Goal: Task Accomplishment & Management: Manage account settings

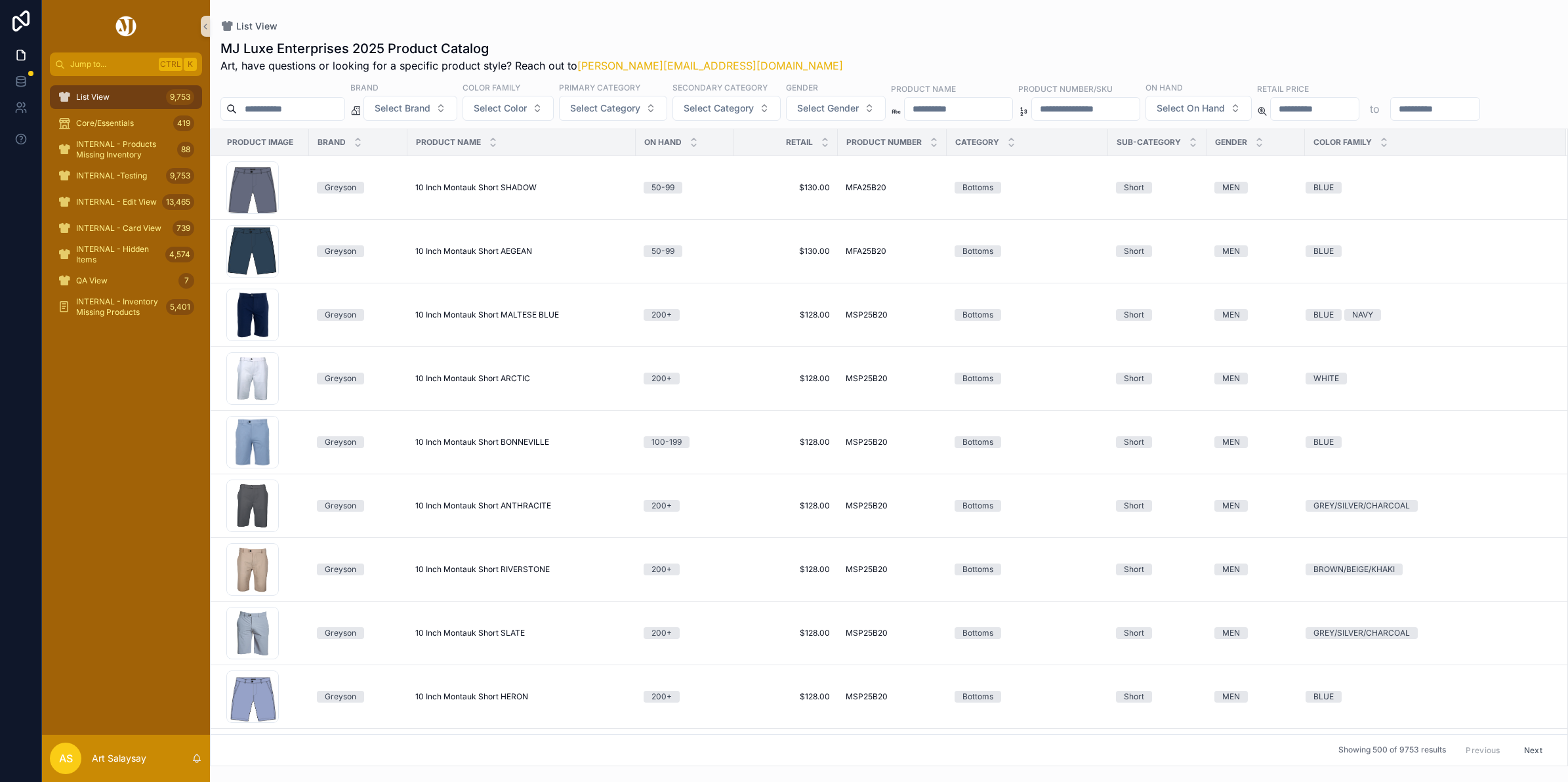
click at [120, 20] on img "scrollable content" at bounding box center [127, 25] width 25 height 21
click at [23, 20] on icon at bounding box center [21, 21] width 26 height 21
click at [22, 107] on icon at bounding box center [21, 108] width 14 height 14
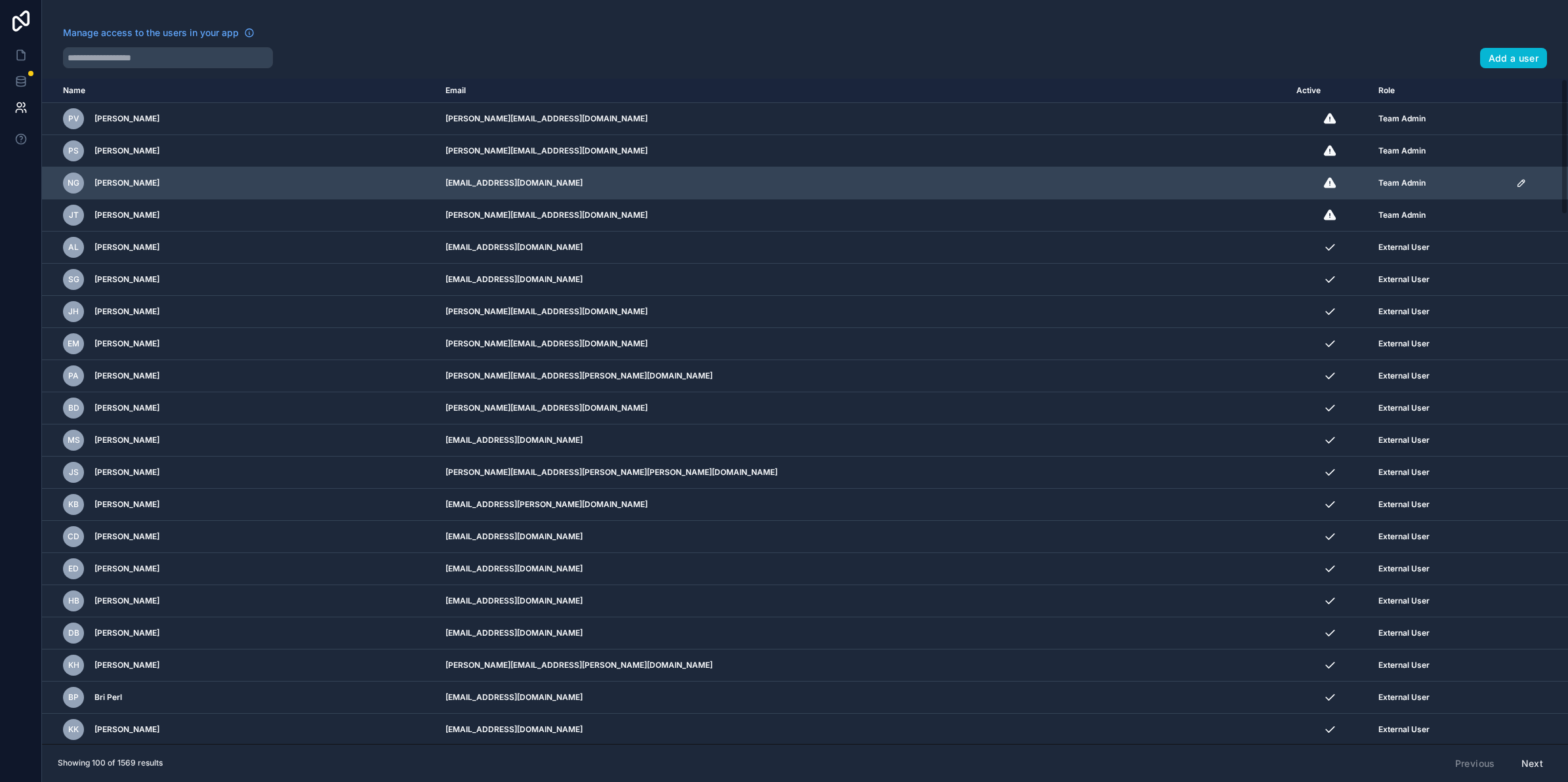
click at [1517, 185] on icon "scrollable content" at bounding box center [1520, 183] width 6 height 6
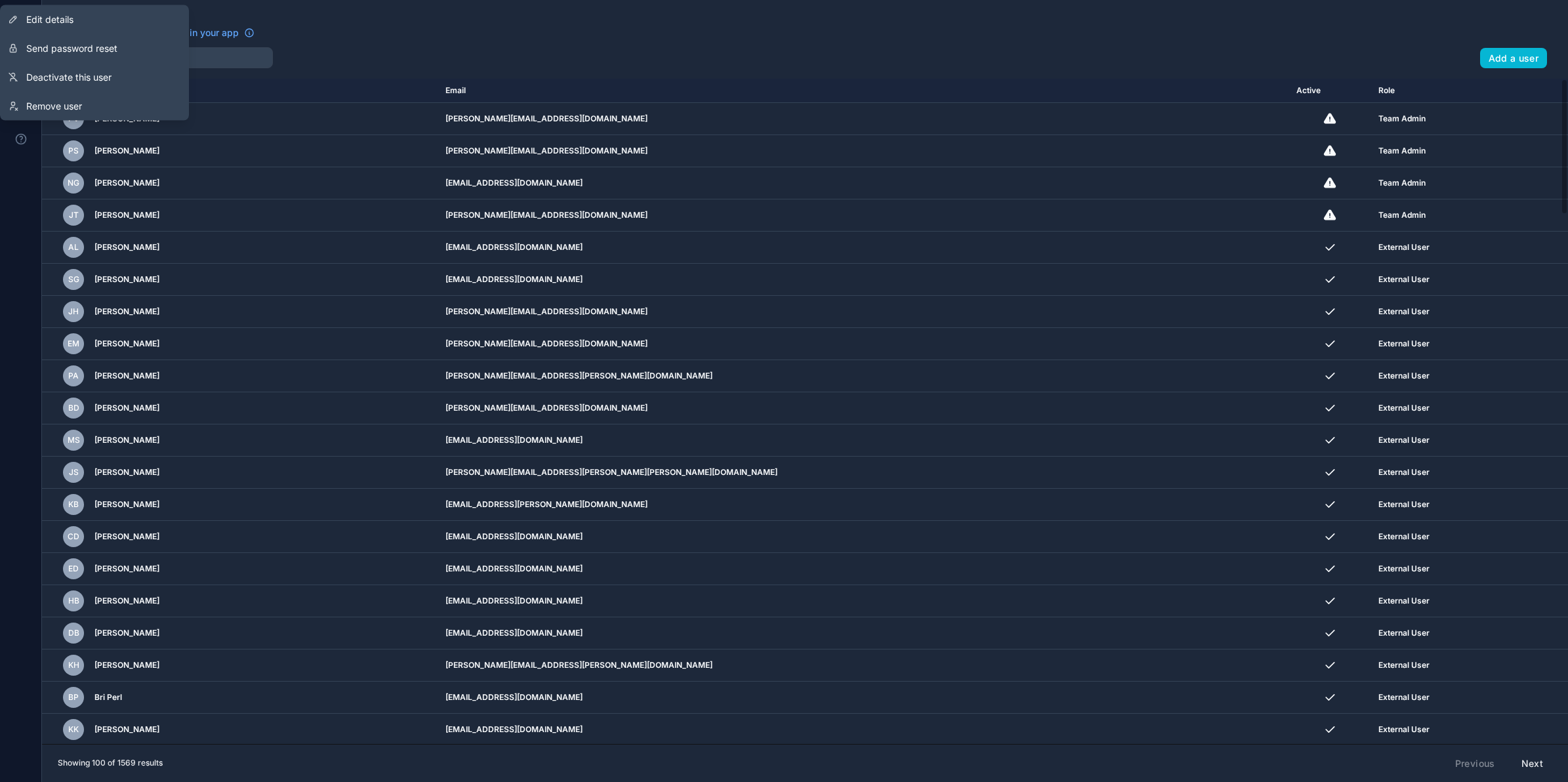
click at [437, 34] on div "Manage access to the users in your app" at bounding box center [766, 36] width 1406 height 21
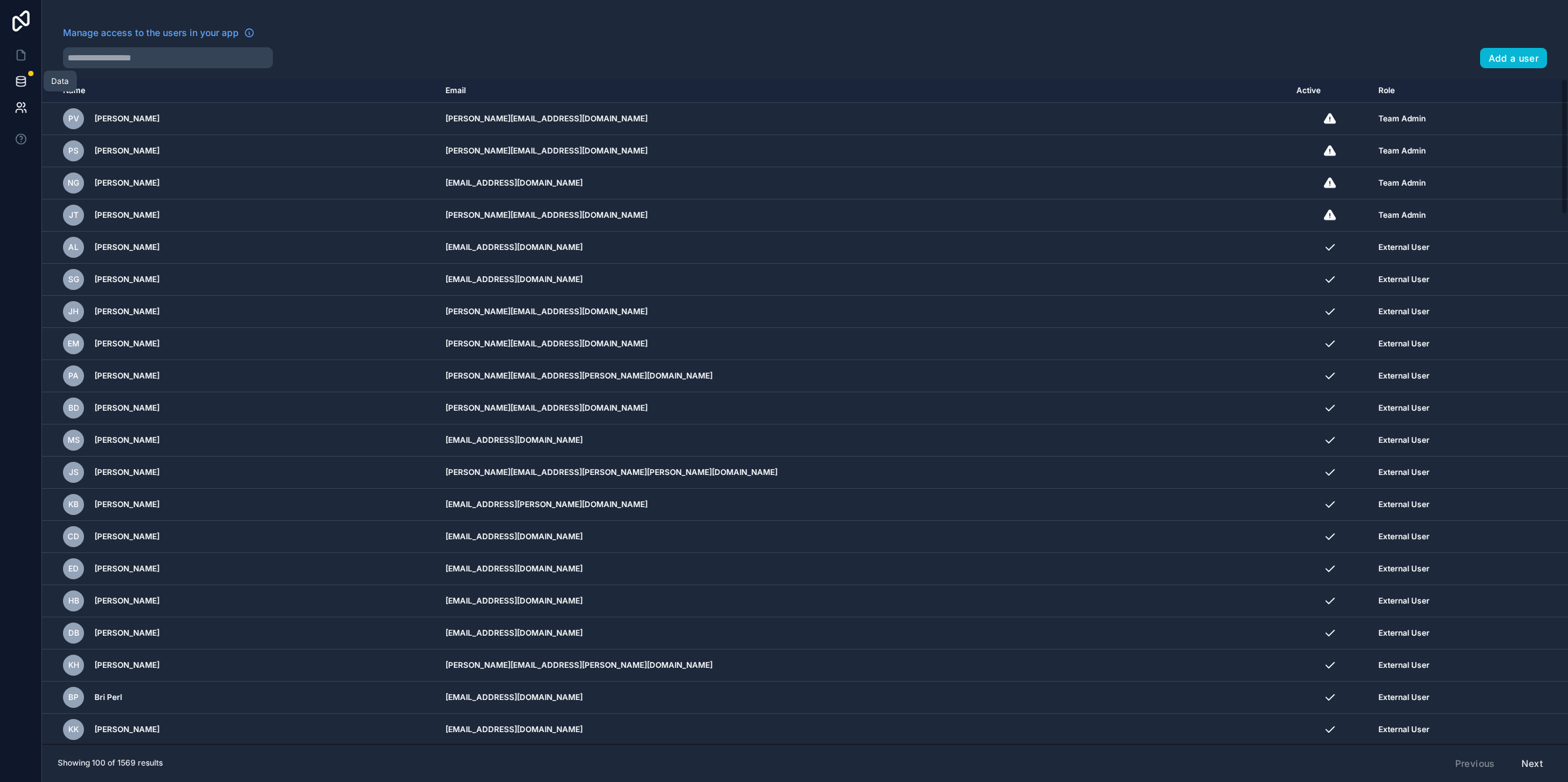
click at [20, 80] on icon at bounding box center [21, 81] width 14 height 14
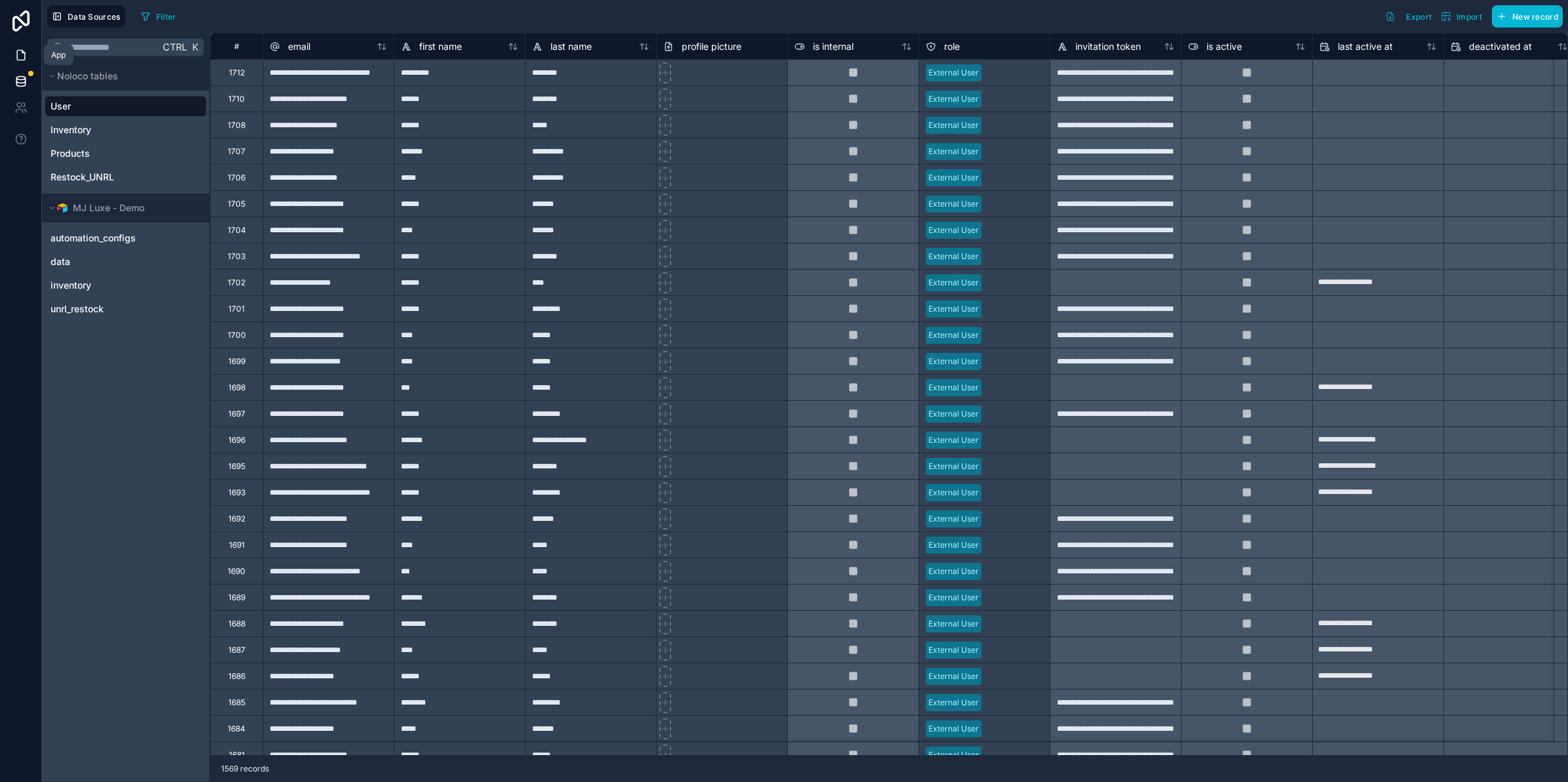
click at [16, 44] on link at bounding box center [21, 54] width 42 height 26
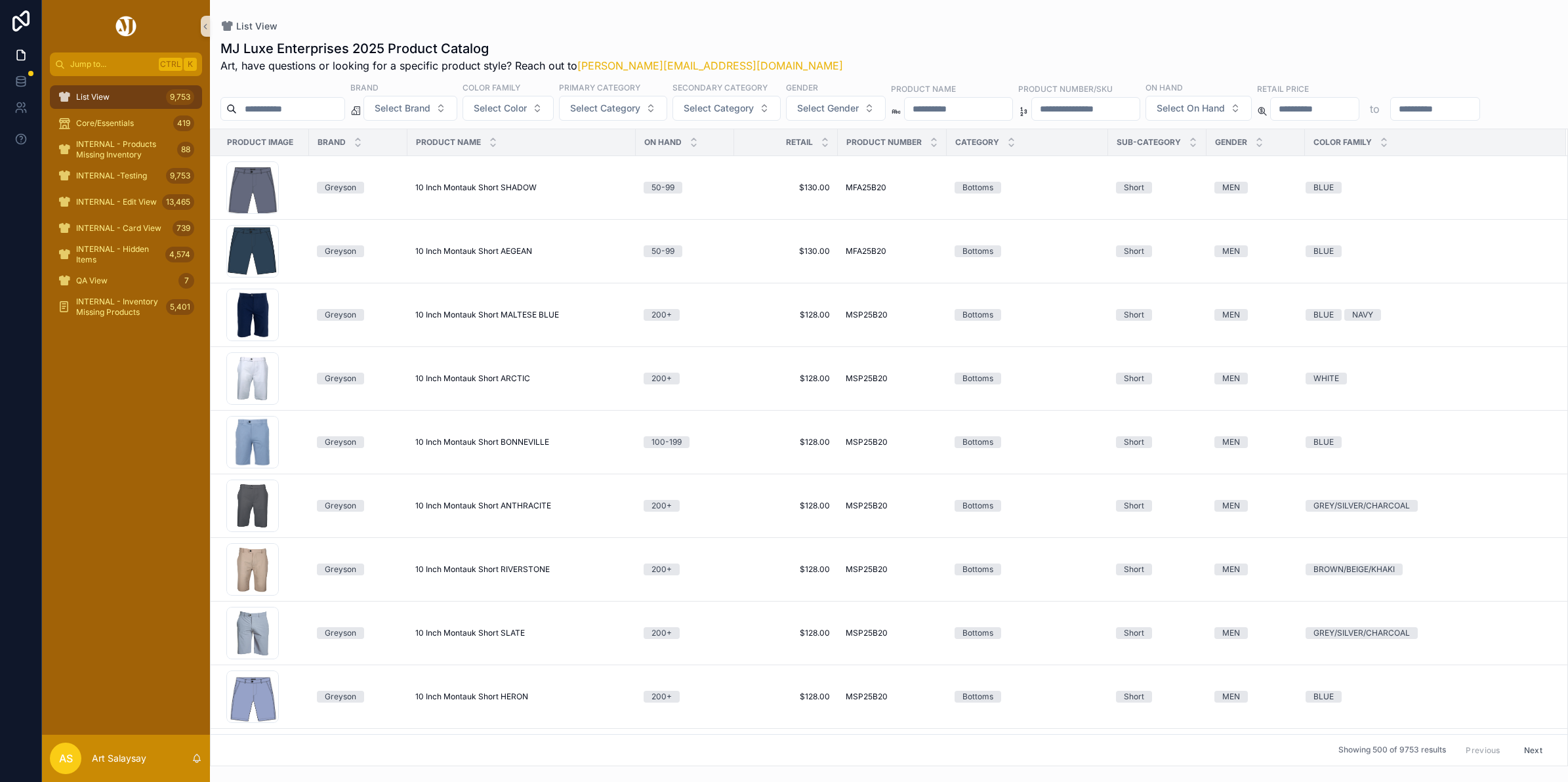
click at [224, 70] on span "Art, have questions or looking for a specific product style? Reach out to phili…" at bounding box center [531, 65] width 623 height 15
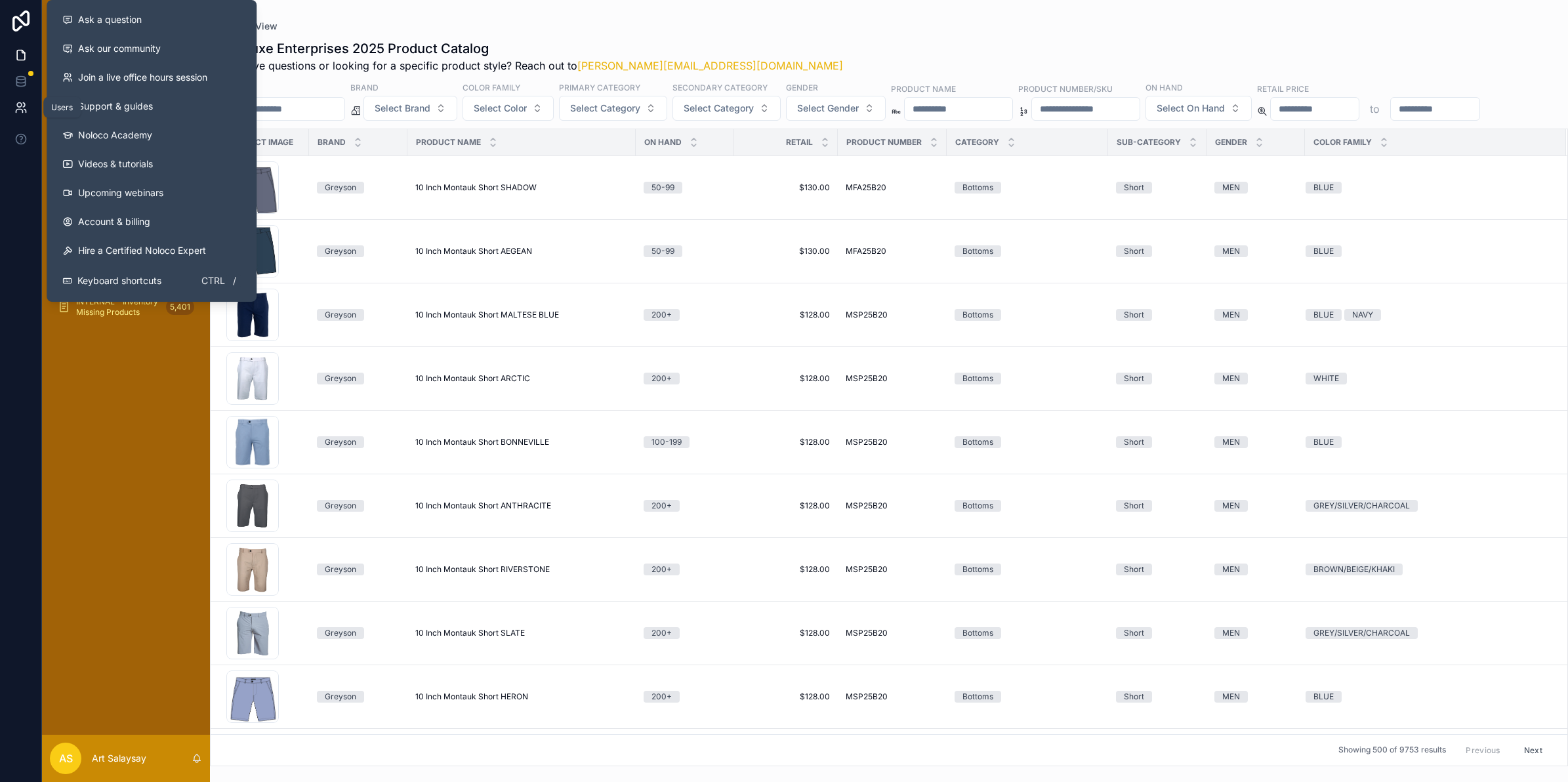
drag, startPoint x: 14, startPoint y: 133, endPoint x: 17, endPoint y: 113, distance: 20.2
click at [17, 113] on div at bounding box center [21, 391] width 42 height 782
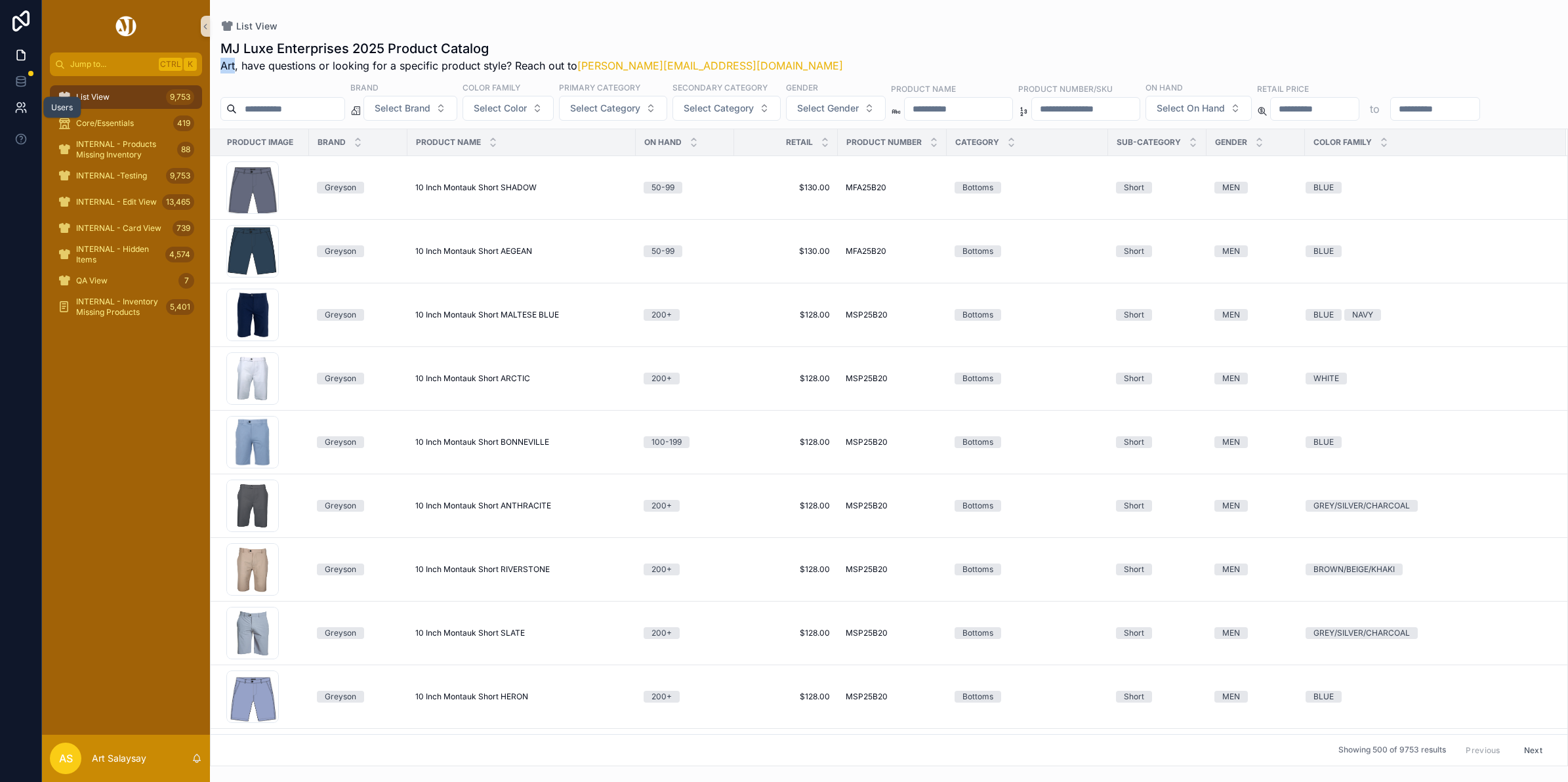
click at [17, 112] on icon at bounding box center [21, 108] width 14 height 14
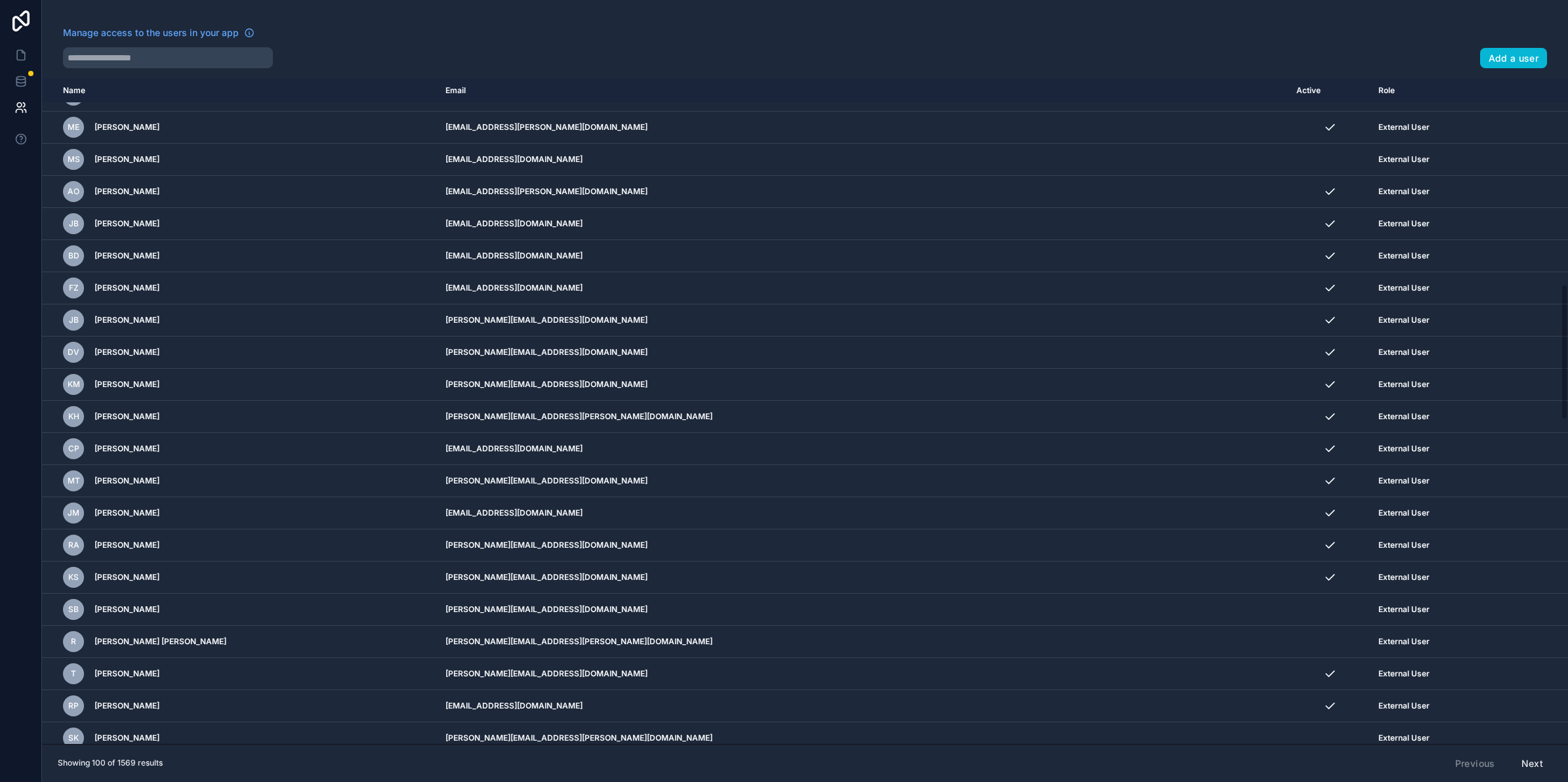
scroll to position [858, 0]
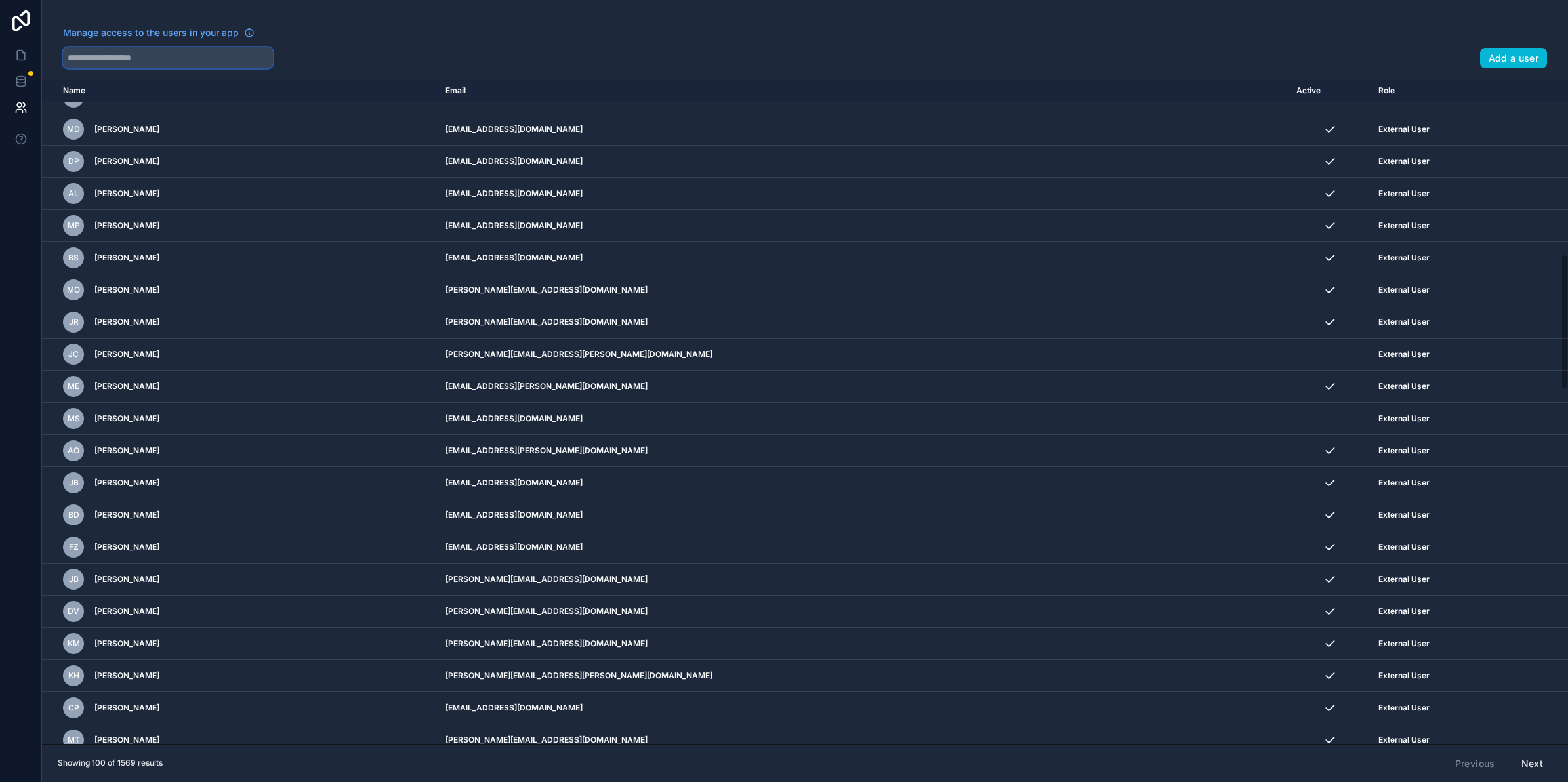
click at [183, 61] on input "text" at bounding box center [168, 57] width 210 height 21
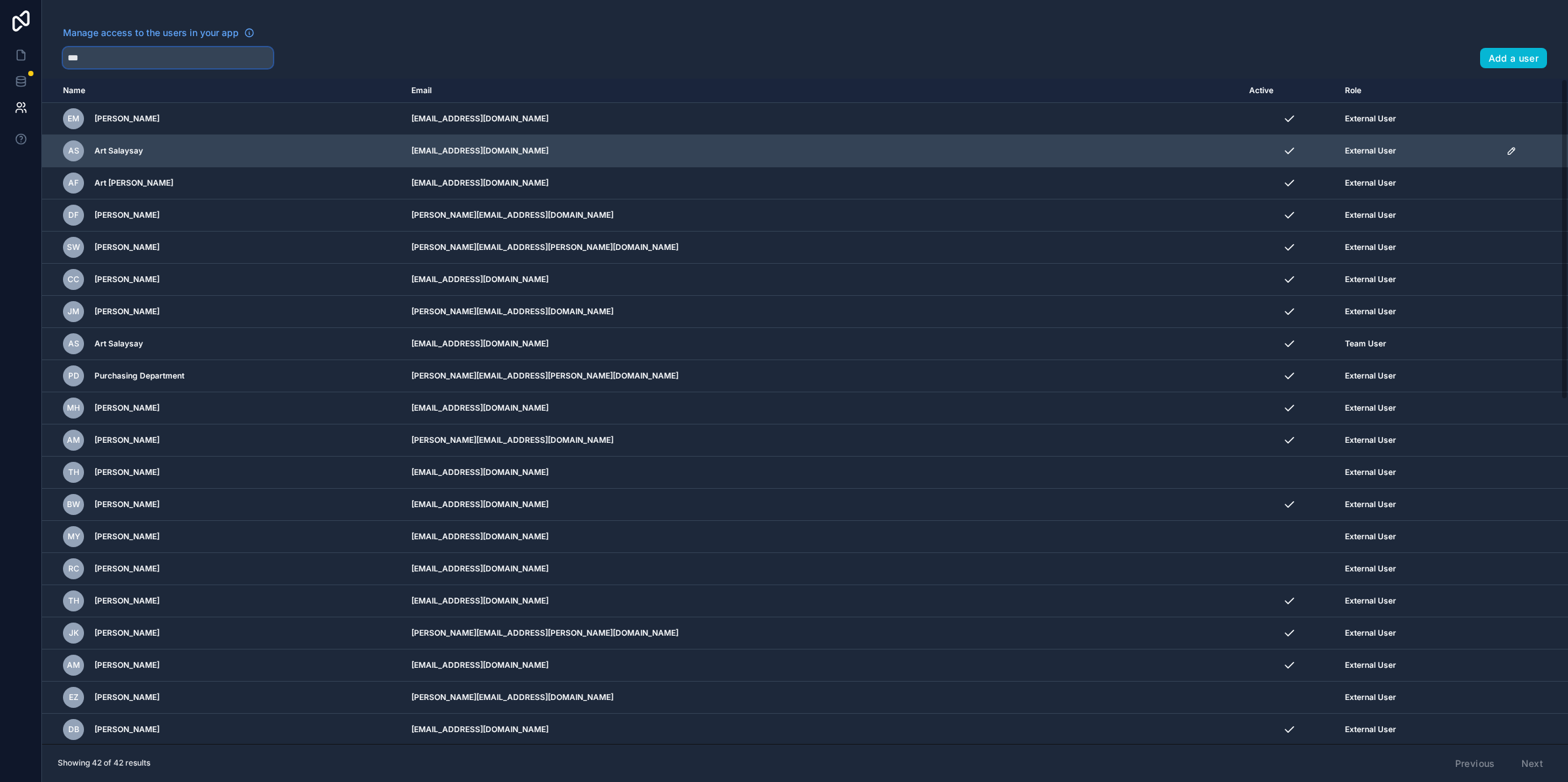
type input "***"
click at [1506, 153] on div "scrollable content" at bounding box center [1533, 151] width 54 height 11
click at [1506, 153] on icon "scrollable content" at bounding box center [1511, 151] width 11 height 11
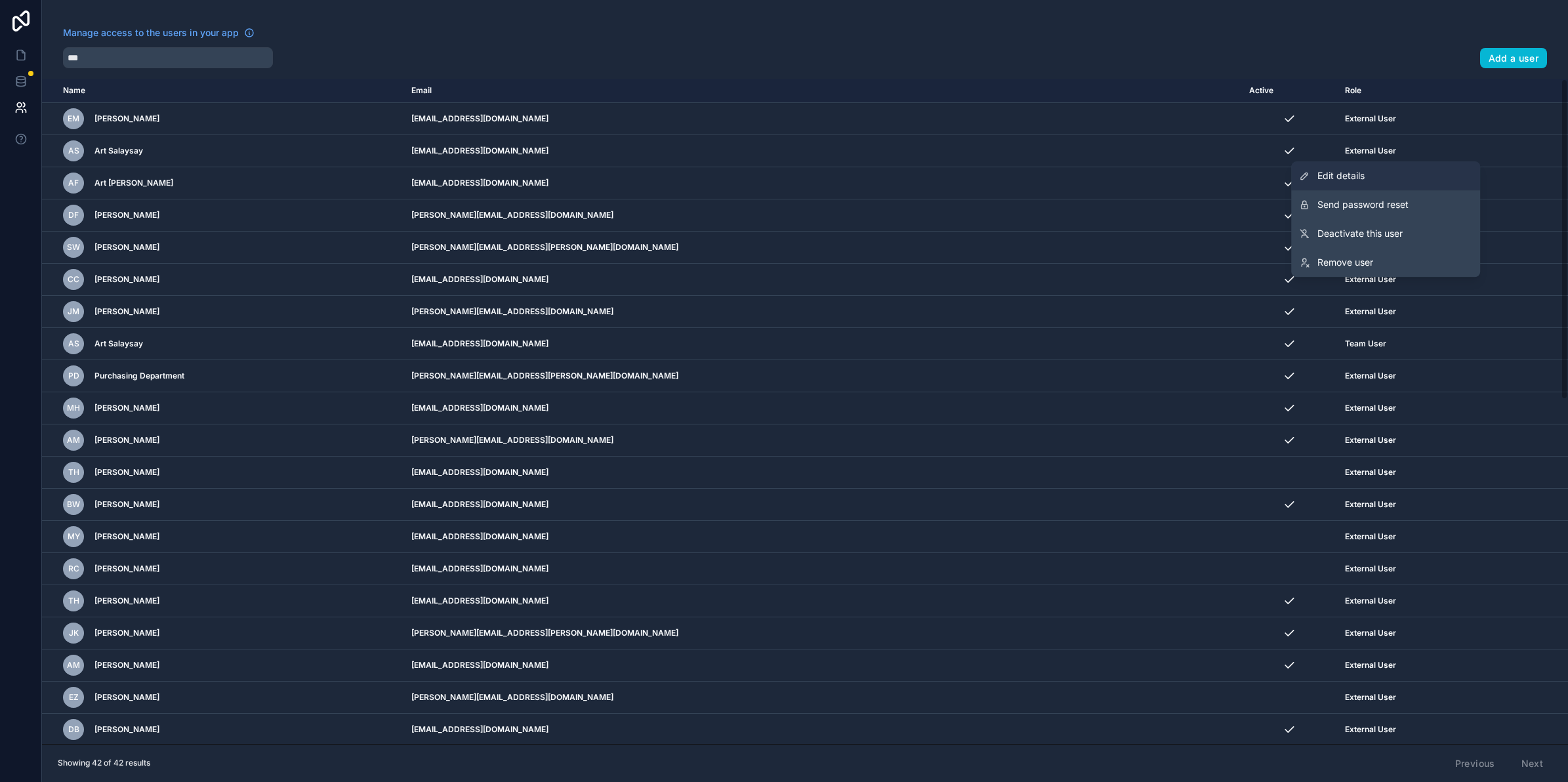
click at [1402, 181] on link "Edit details" at bounding box center [1385, 176] width 189 height 29
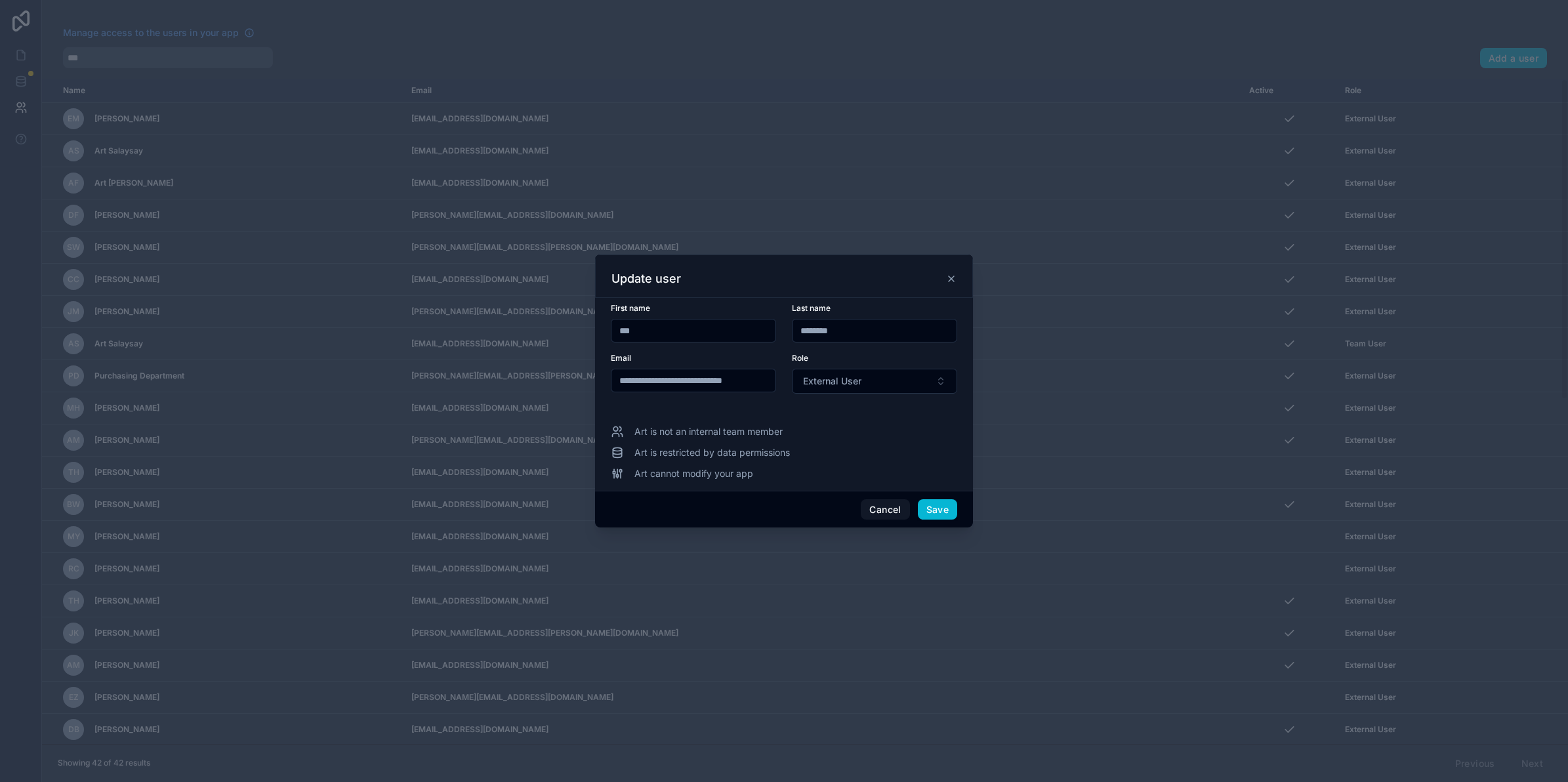
click at [948, 282] on icon at bounding box center [952, 279] width 11 height 11
